Goal: Navigation & Orientation: Find specific page/section

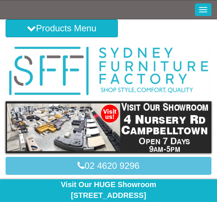
click at [84, 134] on img at bounding box center [108, 128] width 205 height 52
click at [139, 187] on div "Visit Our HUGE Showroom [STREET_ADDRESS] Open 7 Days 9am to 5pm" at bounding box center [108, 196] width 205 height 32
click at [138, 187] on div "Visit Our HUGE Showroom [STREET_ADDRESS] Open 7 Days 9am to 5pm" at bounding box center [108, 196] width 205 height 32
click at [75, 25] on button "Products Menu" at bounding box center [62, 28] width 112 height 18
click at [87, 122] on img at bounding box center [108, 128] width 205 height 52
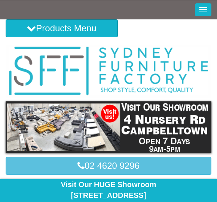
click at [100, 119] on img at bounding box center [108, 128] width 205 height 52
click at [87, 129] on img at bounding box center [108, 128] width 205 height 52
click at [98, 25] on button "Products Menu" at bounding box center [62, 28] width 112 height 18
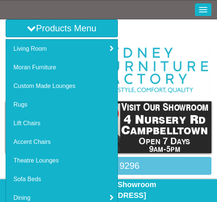
click at [40, 45] on link "Living Room" at bounding box center [61, 49] width 111 height 19
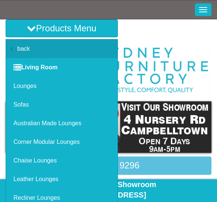
click at [178, 72] on img at bounding box center [108, 71] width 205 height 53
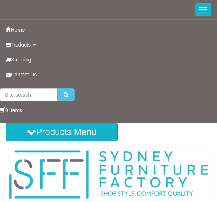
click at [208, 3] on button "Toggle Navigation" at bounding box center [203, 9] width 16 height 13
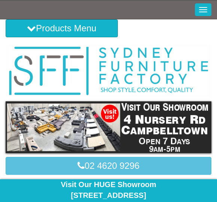
click at [92, 27] on button "Products Menu" at bounding box center [62, 28] width 112 height 18
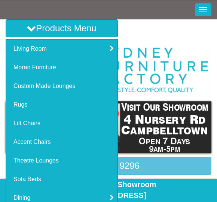
click at [39, 45] on link "Living Room" at bounding box center [61, 49] width 111 height 19
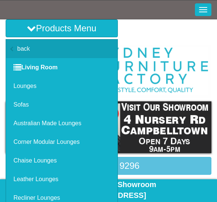
click at [29, 85] on link "Lounges" at bounding box center [61, 86] width 111 height 19
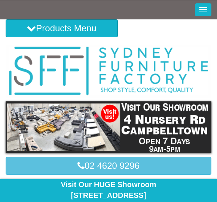
click at [177, 121] on img at bounding box center [108, 128] width 205 height 52
click at [118, 119] on img at bounding box center [108, 128] width 205 height 52
click at [82, 125] on img at bounding box center [108, 128] width 205 height 52
click at [49, 121] on img at bounding box center [108, 128] width 205 height 52
click at [126, 187] on div "Visit Our HUGE Showroom 4 Nursery Rd Campbelltown Open 7 Days 9am to 5pm" at bounding box center [108, 196] width 205 height 32
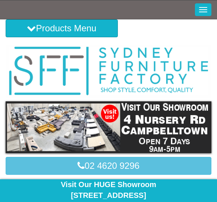
click at [126, 190] on div "Visit Our HUGE Showroom 4 Nursery Rd Campbelltown Open 7 Days 9am to 5pm" at bounding box center [108, 196] width 205 height 32
click at [132, 191] on div "Visit Our HUGE Showroom 4 Nursery Rd Campbelltown Open 7 Days 9am to 5pm" at bounding box center [108, 196] width 205 height 32
click at [79, 193] on div "Visit Our HUGE Showroom 4 Nursery Rd Campbelltown Open 7 Days 9am to 5pm" at bounding box center [108, 196] width 205 height 32
click at [200, 1] on div "Toggle Navigation" at bounding box center [108, 9] width 217 height 19
click at [205, 16] on button "Toggle Navigation" at bounding box center [203, 9] width 16 height 13
